Goal: Task Accomplishment & Management: Use online tool/utility

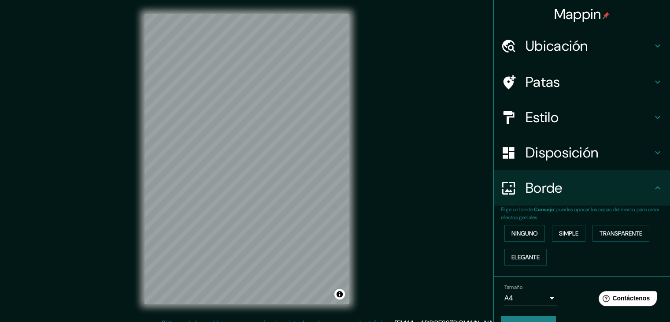
click at [568, 191] on h4 "Borde" at bounding box center [589, 188] width 127 height 18
click at [560, 234] on font "Simple" at bounding box center [568, 233] width 19 height 8
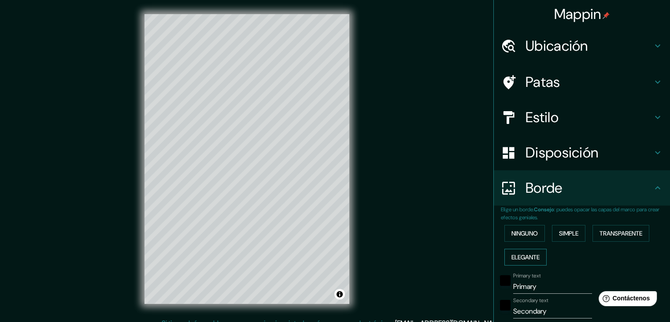
click at [523, 255] on font "Elegante" at bounding box center [525, 257] width 28 height 8
click at [620, 240] on button "Transparente" at bounding box center [621, 233] width 57 height 17
click at [565, 240] on button "Simple" at bounding box center [568, 233] width 33 height 17
click at [517, 240] on button "Ninguno" at bounding box center [524, 233] width 41 height 17
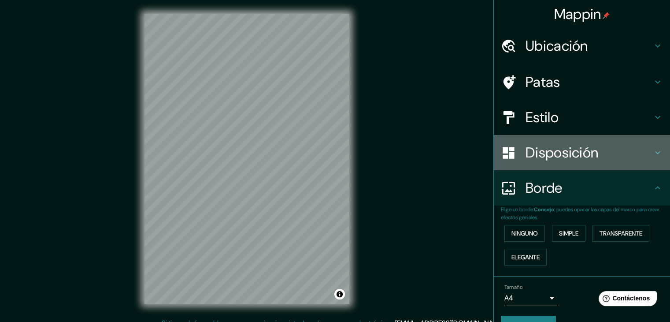
click at [541, 158] on font "Disposición" at bounding box center [562, 152] width 73 height 19
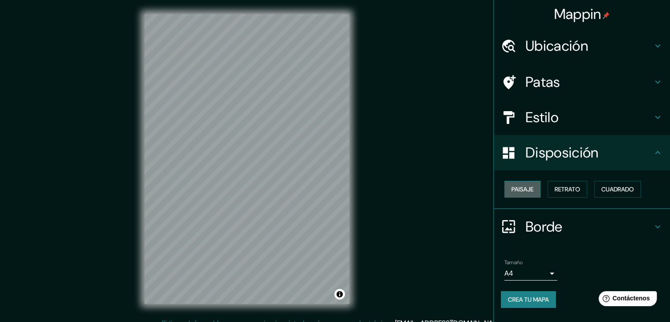
click at [533, 190] on font "Paisaje" at bounding box center [522, 189] width 22 height 8
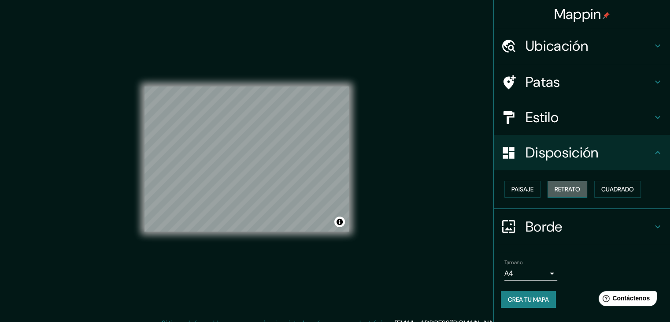
click at [567, 189] on font "Retrato" at bounding box center [568, 189] width 26 height 8
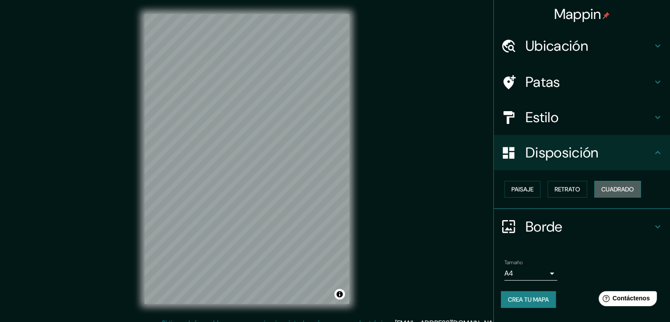
click at [615, 190] on font "Cuadrado" at bounding box center [617, 189] width 33 height 8
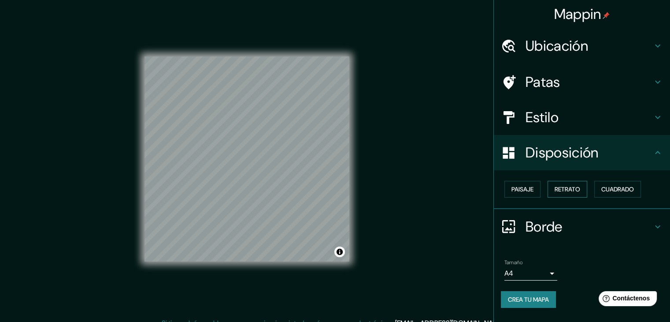
click at [571, 190] on font "Retrato" at bounding box center [568, 189] width 26 height 8
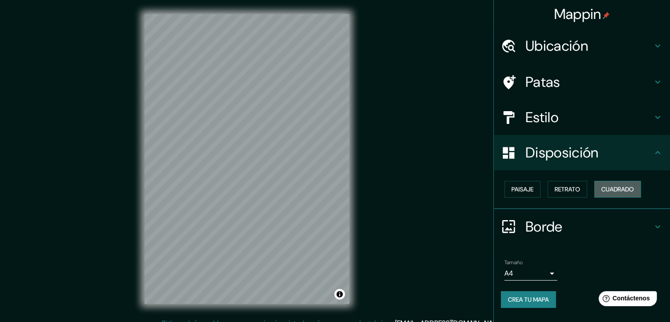
click at [617, 189] on font "Cuadrado" at bounding box center [617, 189] width 33 height 8
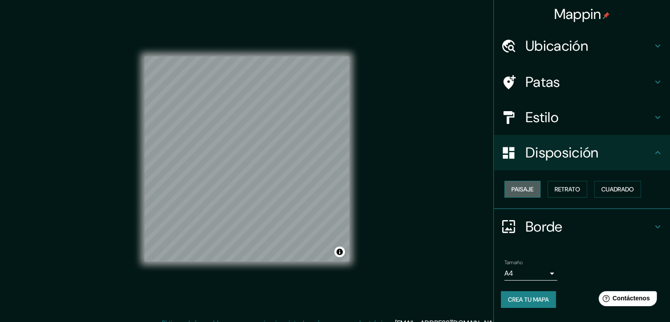
click at [523, 189] on font "Paisaje" at bounding box center [522, 189] width 22 height 8
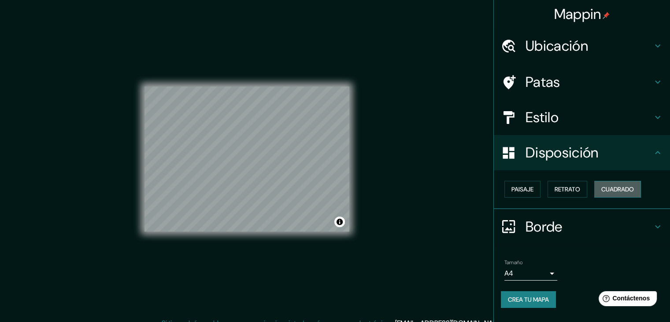
click at [607, 196] on button "Cuadrado" at bounding box center [617, 189] width 47 height 17
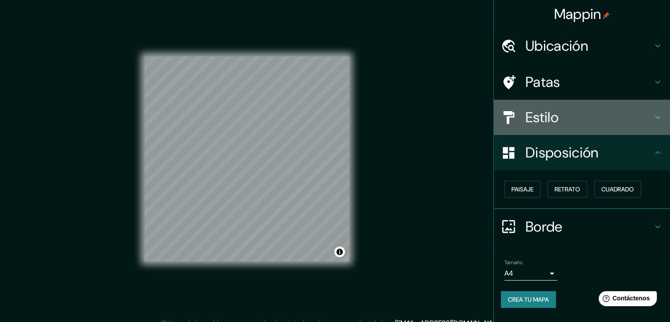
click at [551, 124] on font "Estilo" at bounding box center [542, 117] width 33 height 19
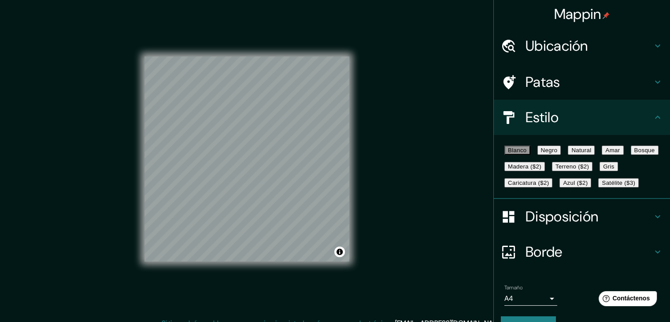
click at [553, 152] on font "Negro" at bounding box center [549, 150] width 17 height 7
click at [591, 152] on font "Natural" at bounding box center [581, 150] width 20 height 7
click at [605, 153] on font "Amar" at bounding box center [612, 150] width 15 height 7
click at [634, 153] on font "Bosque" at bounding box center [644, 150] width 21 height 7
click at [541, 170] on font "Madera ($2)" at bounding box center [524, 166] width 33 height 7
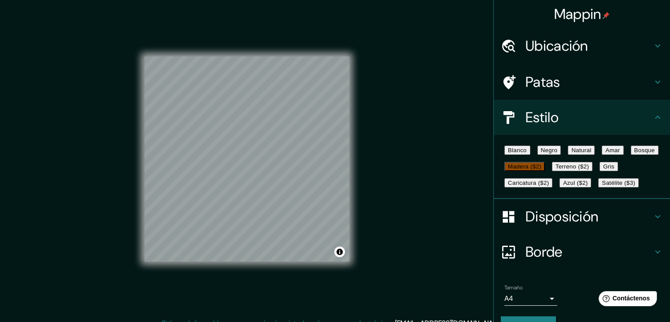
click at [552, 171] on button "Terreno ($2)" at bounding box center [572, 166] width 41 height 9
click at [603, 170] on font "Gris" at bounding box center [608, 166] width 11 height 7
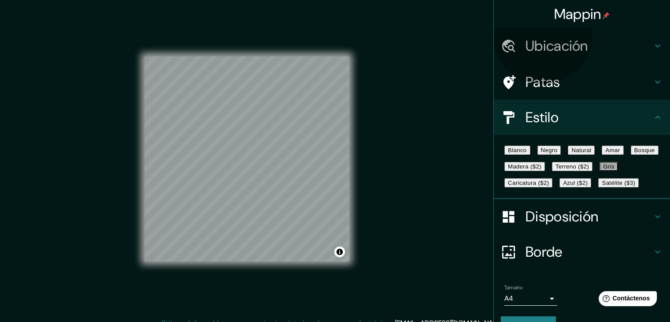
click at [546, 186] on font "Caricatura ($2)" at bounding box center [528, 182] width 41 height 7
click at [582, 186] on font "Azul ($2)" at bounding box center [575, 182] width 25 height 7
click at [602, 186] on font "Satélite ($3)" at bounding box center [618, 182] width 33 height 7
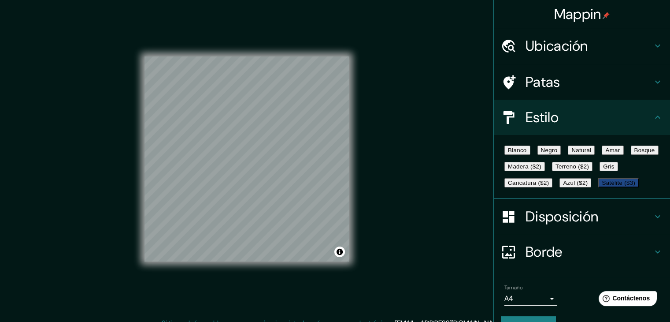
click at [518, 153] on font "Blanco" at bounding box center [517, 150] width 19 height 7
click at [589, 155] on button "Natural" at bounding box center [581, 149] width 27 height 9
click at [541, 170] on font "Madera ($2)" at bounding box center [524, 166] width 33 height 7
click at [530, 153] on button "Blanco" at bounding box center [517, 149] width 26 height 9
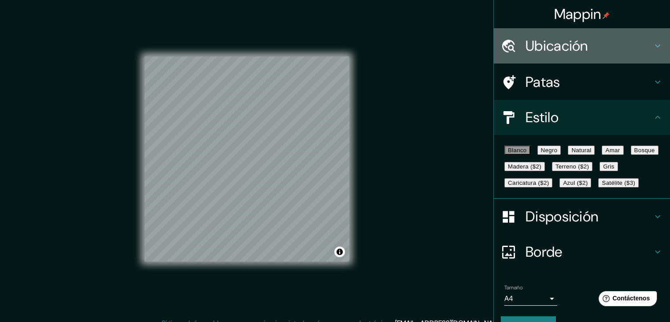
click at [621, 36] on div "Ubicación" at bounding box center [582, 45] width 176 height 35
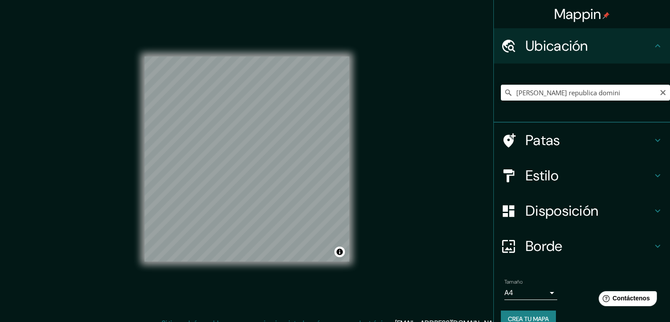
click at [606, 44] on h4 "Ubicación" at bounding box center [589, 46] width 127 height 18
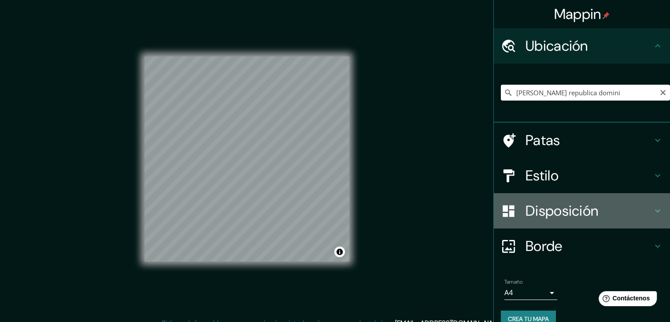
click at [537, 214] on font "Disposición" at bounding box center [562, 210] width 73 height 19
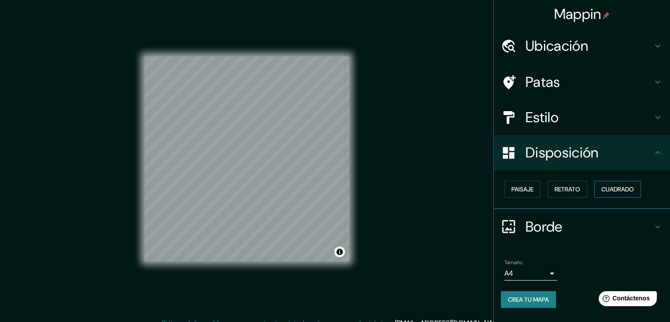
click at [611, 189] on font "Cuadrado" at bounding box center [617, 189] width 33 height 8
click at [587, 188] on button "Retrato" at bounding box center [568, 189] width 40 height 17
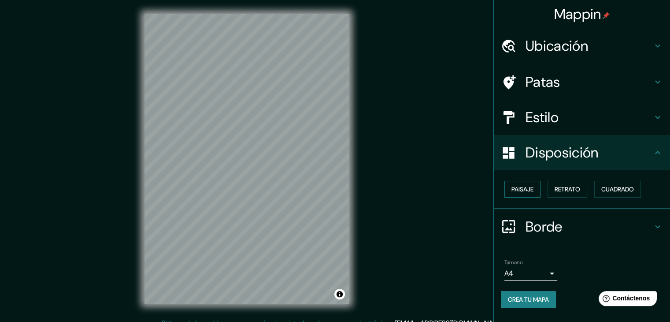
click at [527, 190] on font "Paisaje" at bounding box center [522, 189] width 22 height 8
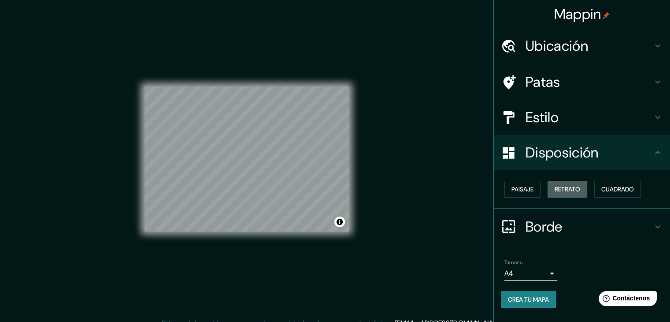
click at [559, 189] on font "Retrato" at bounding box center [568, 189] width 26 height 8
